Goal: Information Seeking & Learning: Learn about a topic

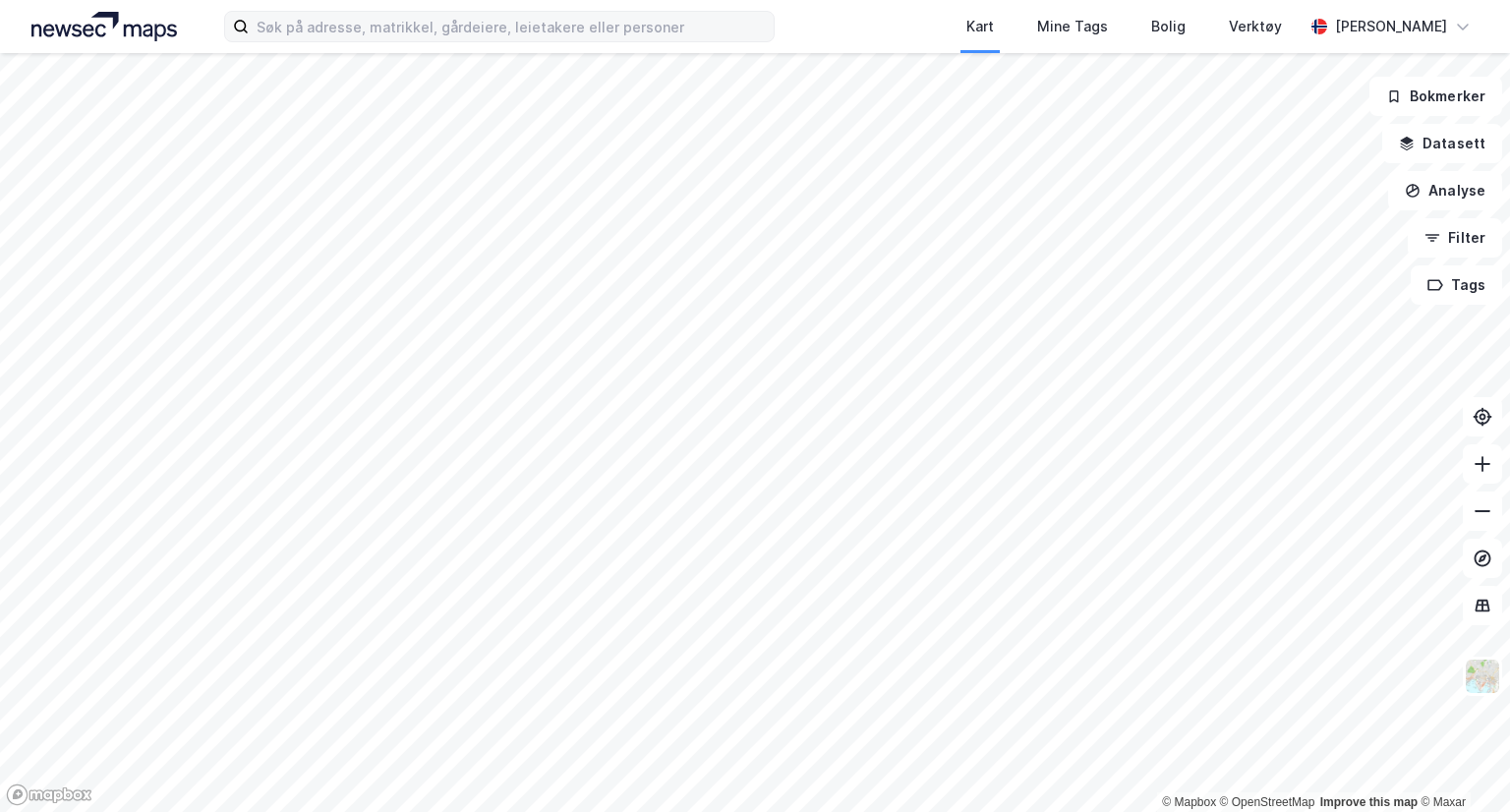
click at [723, 11] on label at bounding box center [500, 27] width 551 height 32
click at [723, 12] on input at bounding box center [511, 27] width 525 height 30
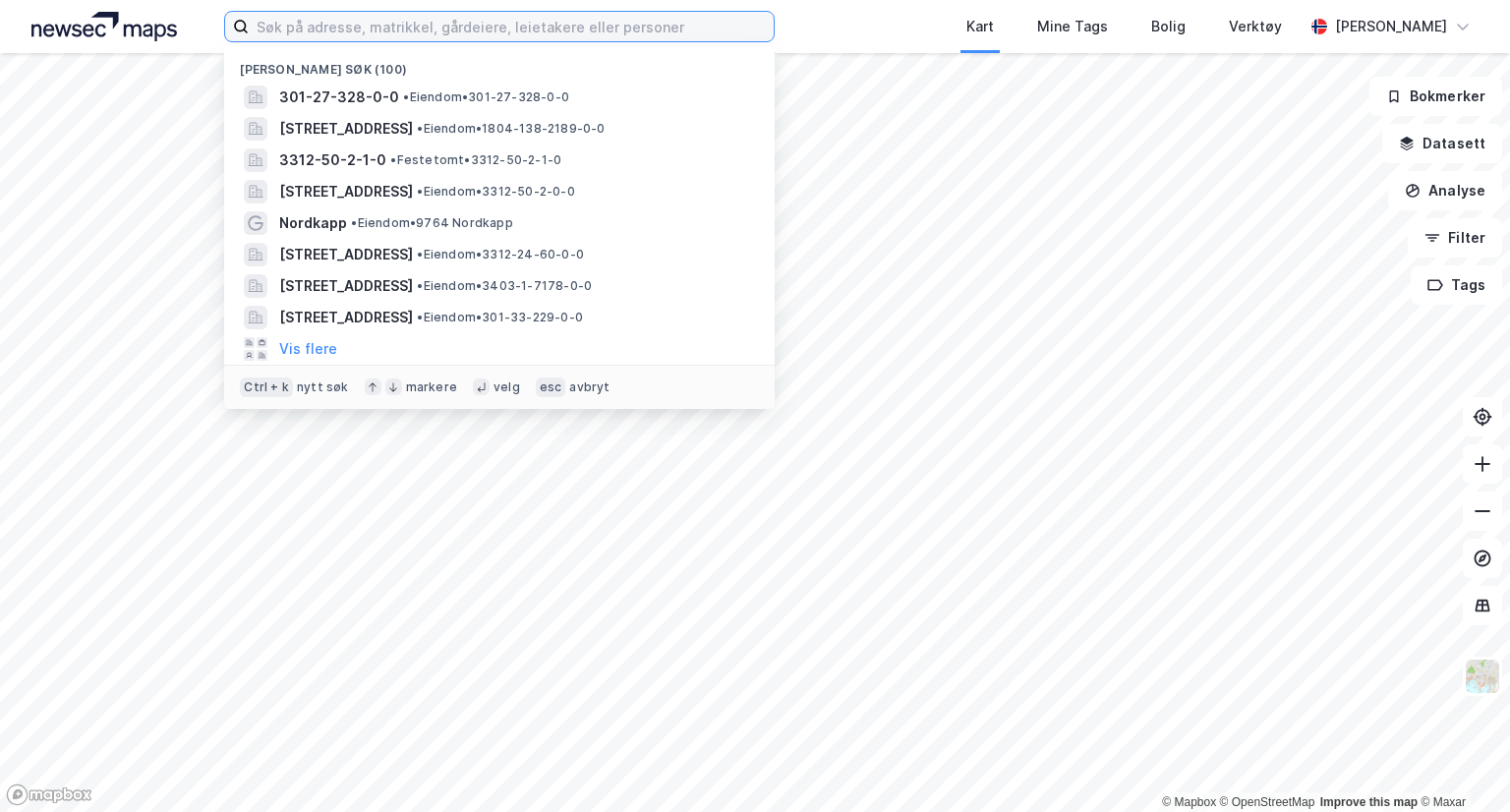
click at [708, 22] on input at bounding box center [511, 27] width 525 height 30
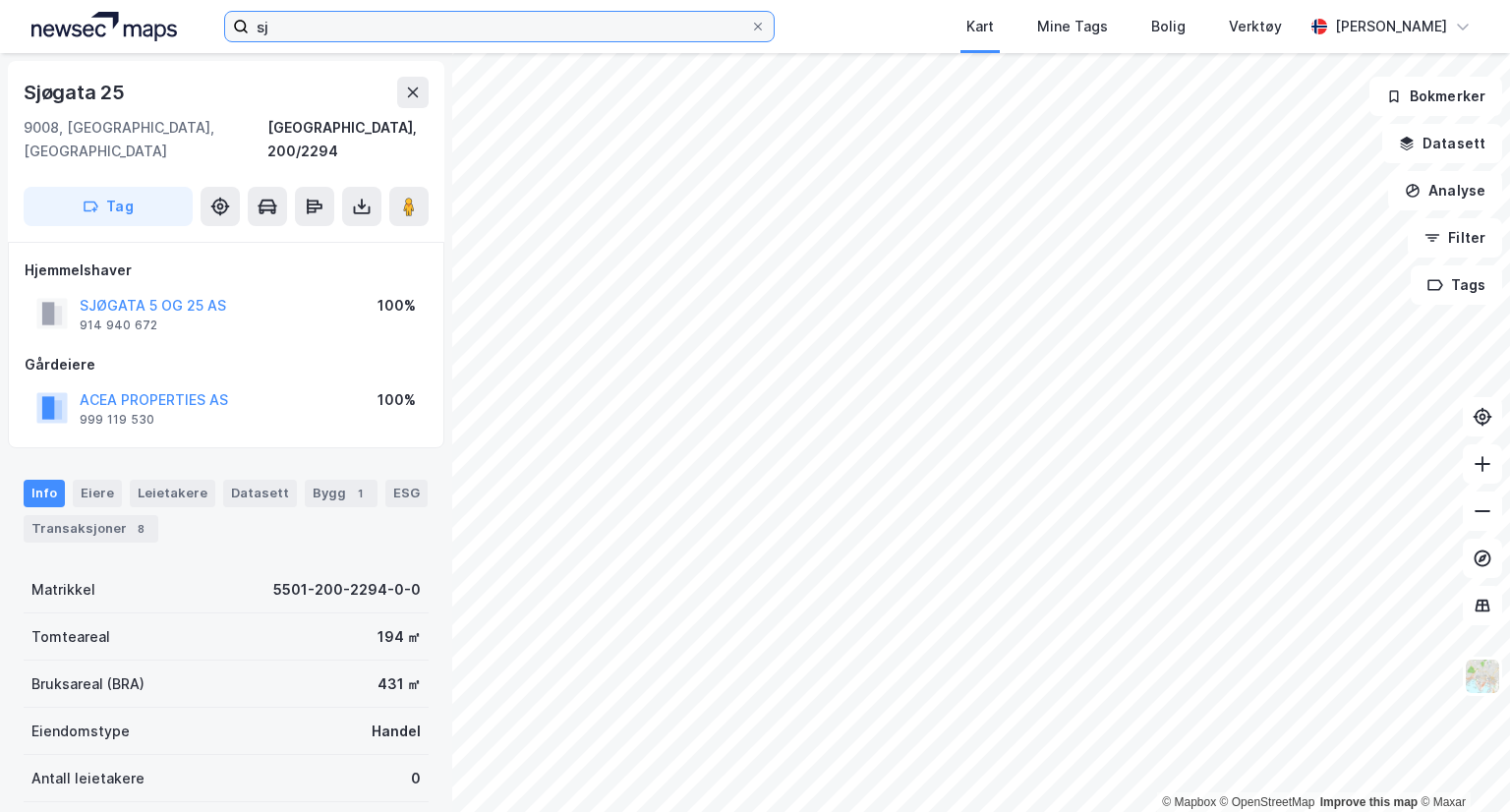
type input "s"
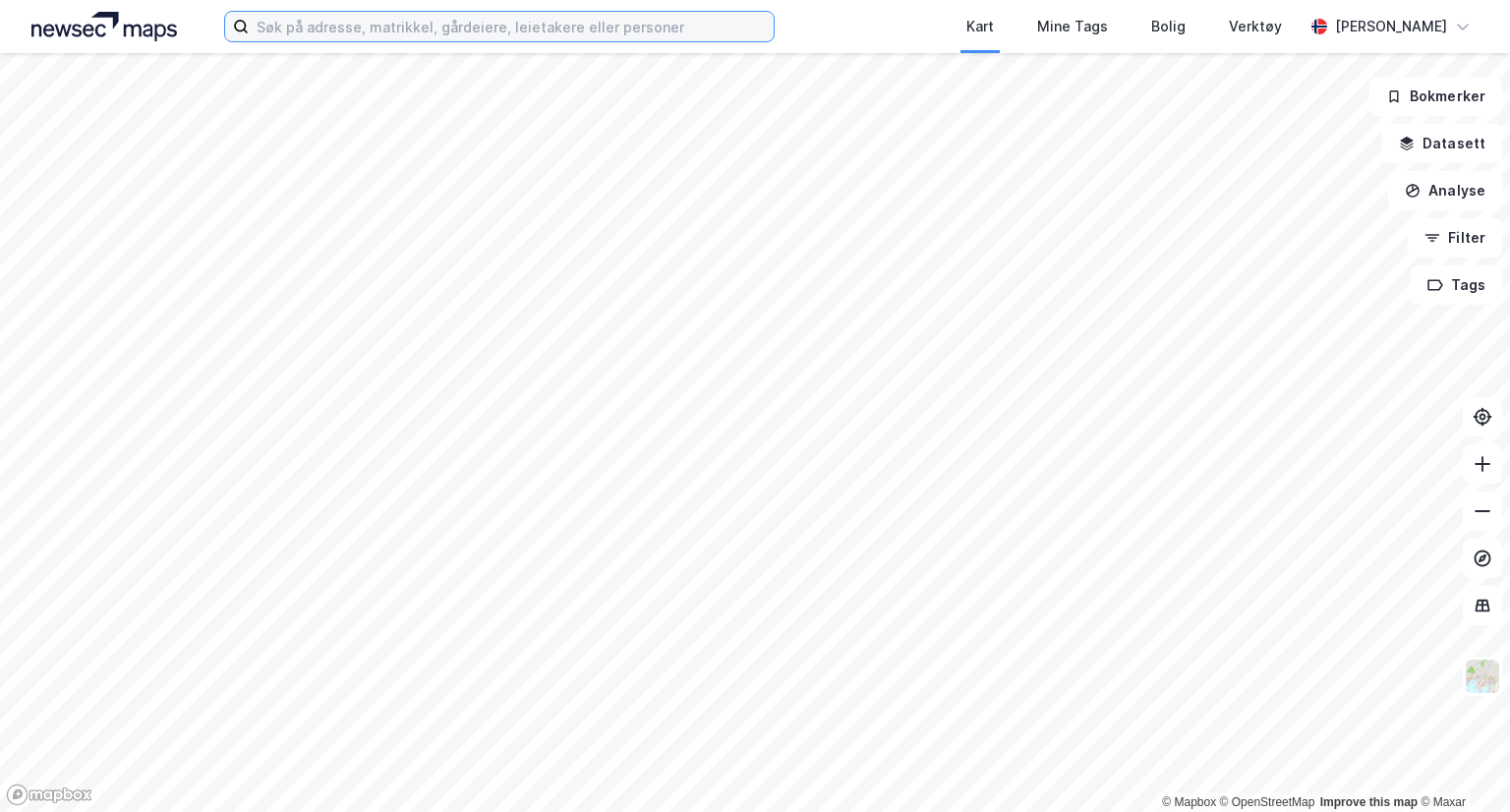
click at [291, 28] on input at bounding box center [511, 27] width 525 height 30
type input "Sjøgate"
click at [438, 29] on input at bounding box center [511, 27] width 525 height 30
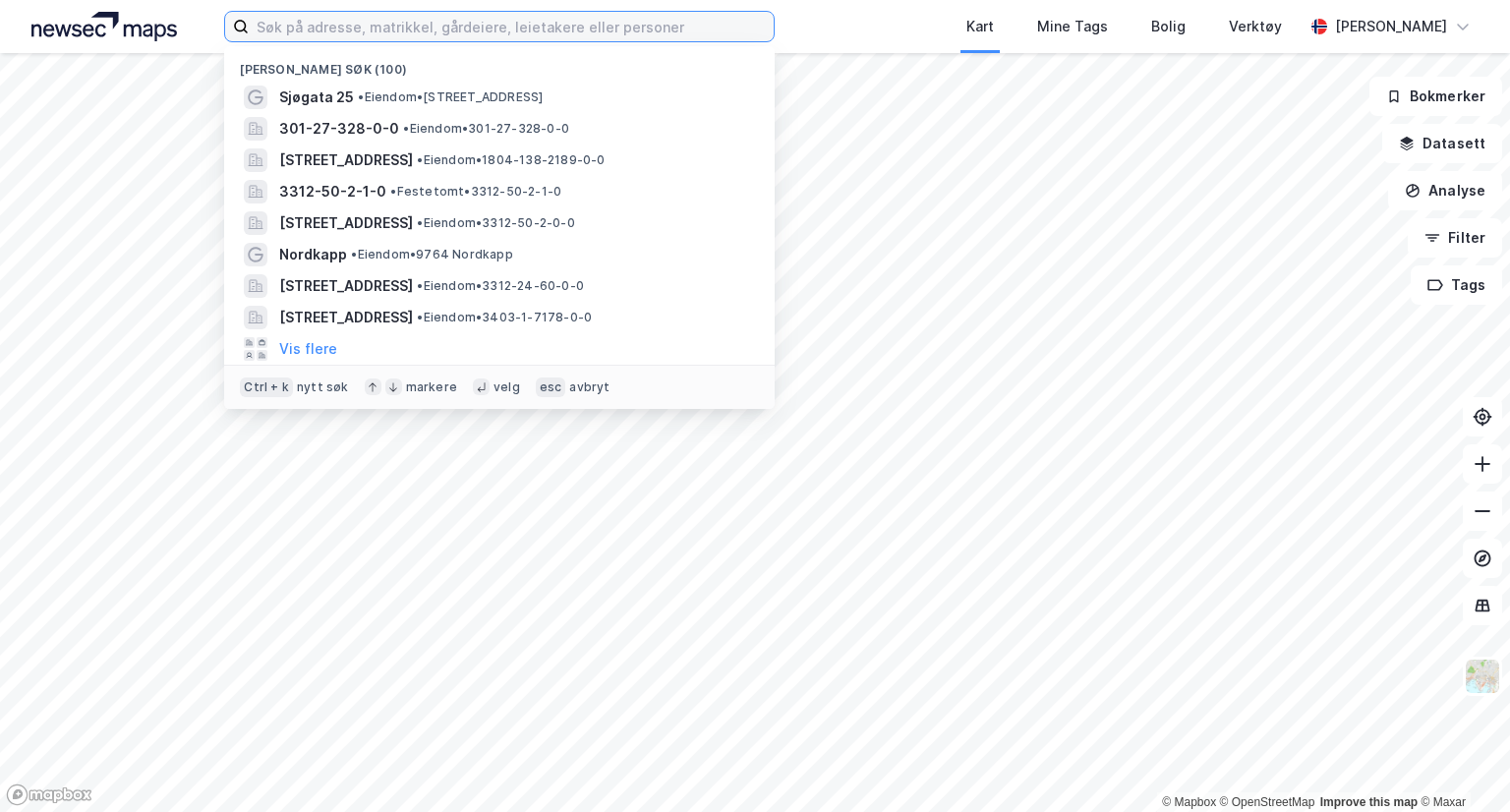
type input "2"
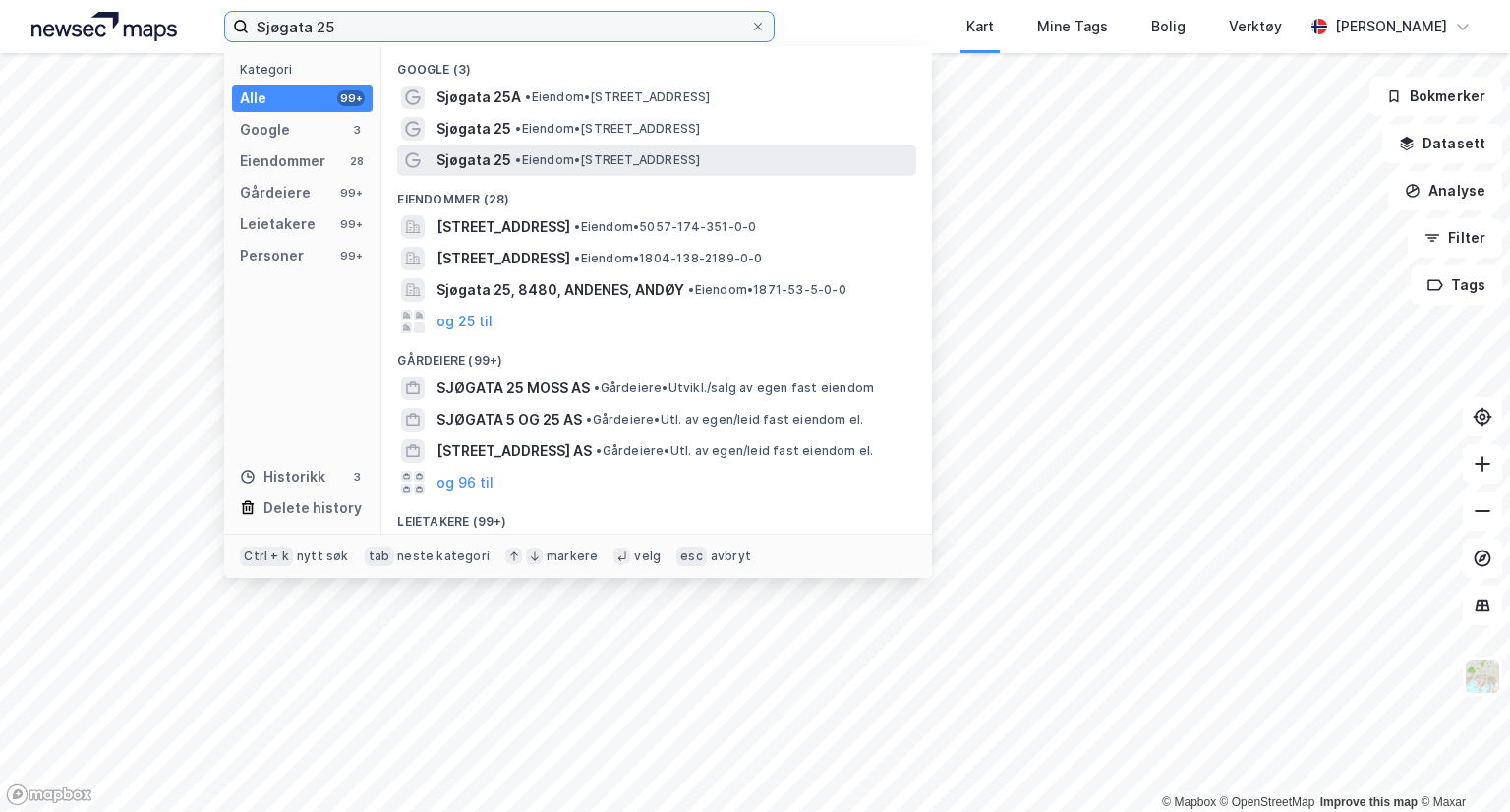
type input "Sjøgata 25"
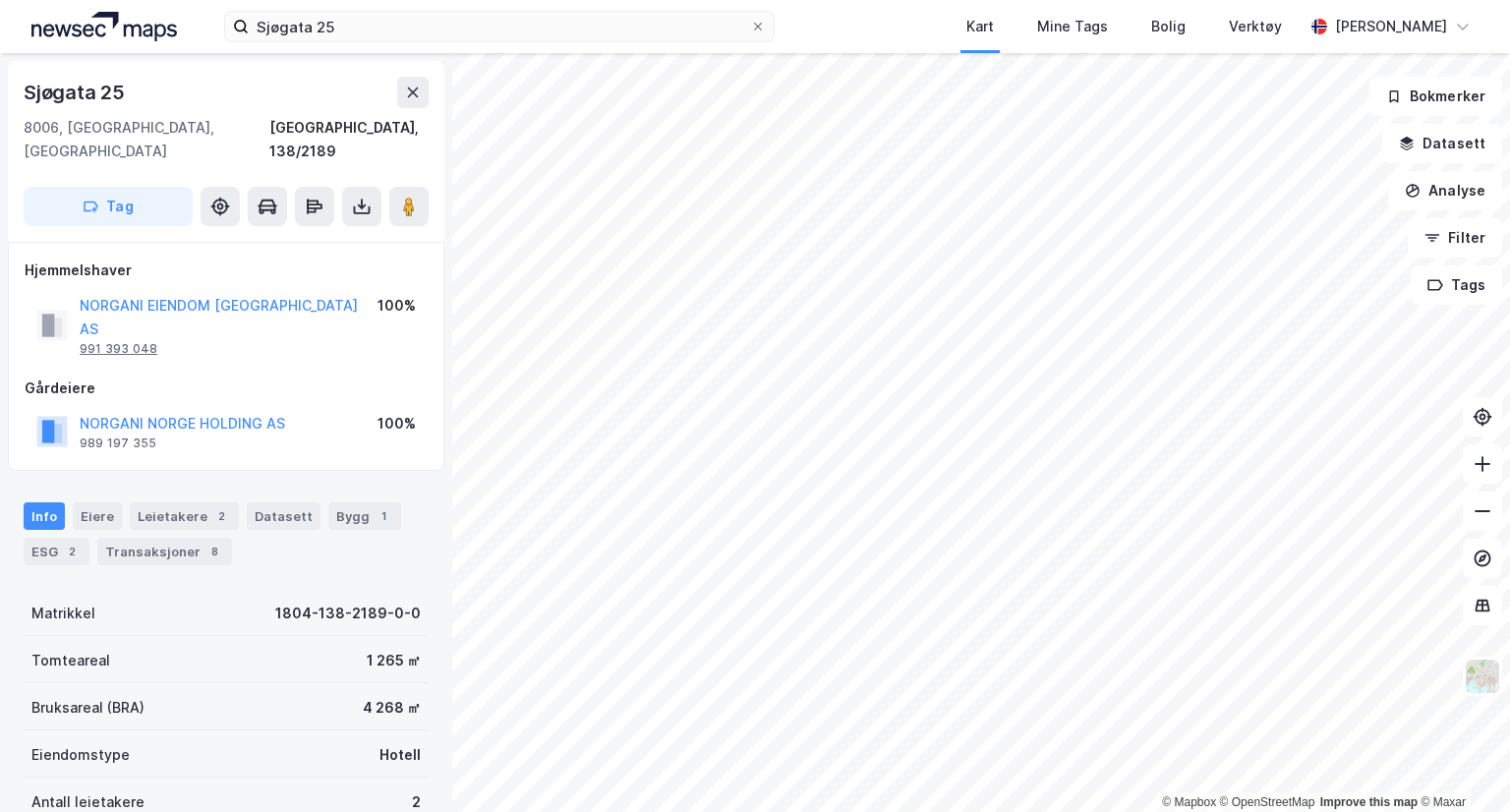
click at [135, 341] on div "991 393 048" at bounding box center [119, 349] width 78 height 16
click at [373, 506] on div "1" at bounding box center [383, 516] width 20 height 20
